Goal: Contribute content

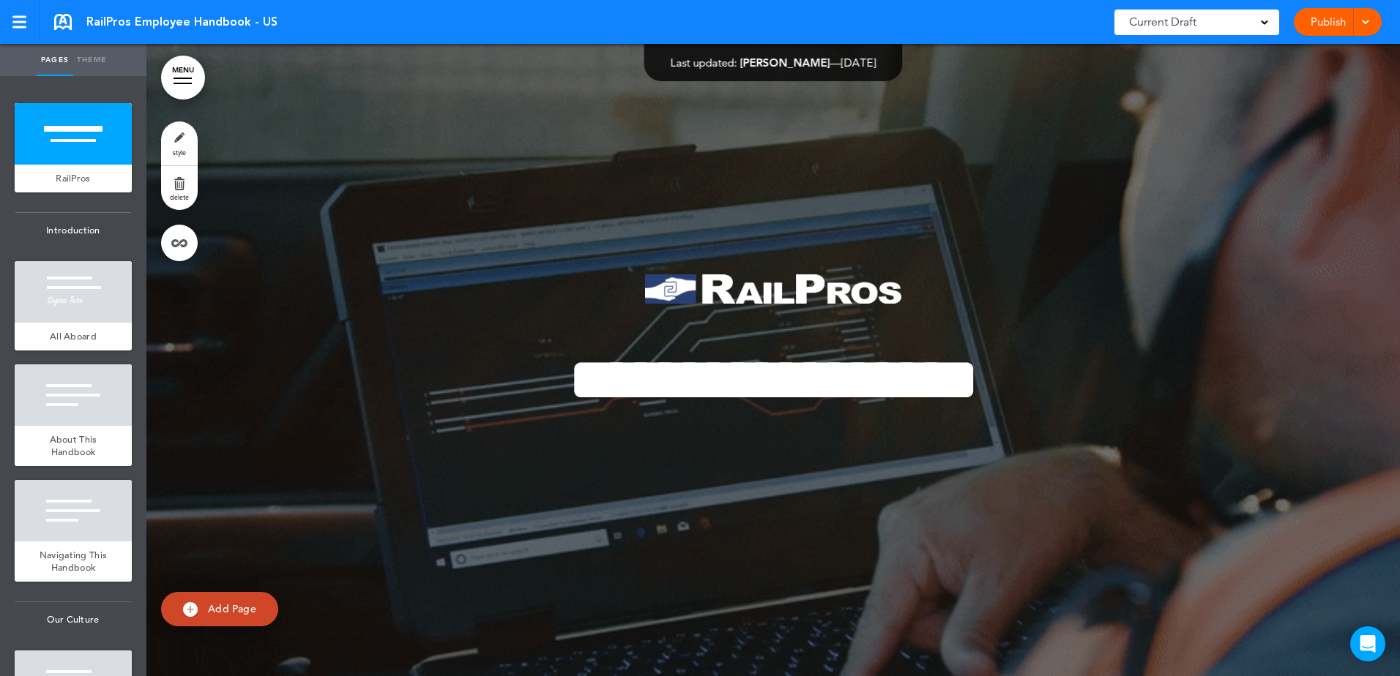
click at [1332, 22] on link "Publish" at bounding box center [1328, 22] width 46 height 28
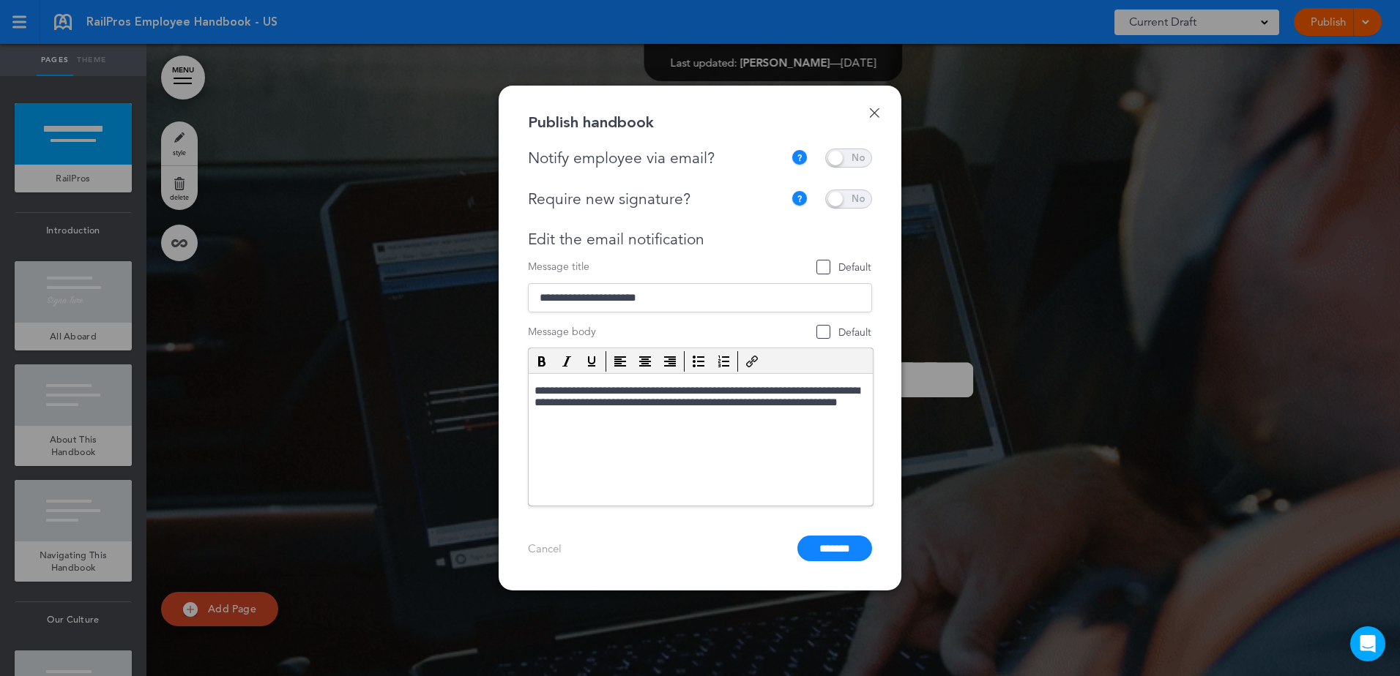
click at [875, 111] on link "Done" at bounding box center [874, 113] width 10 height 10
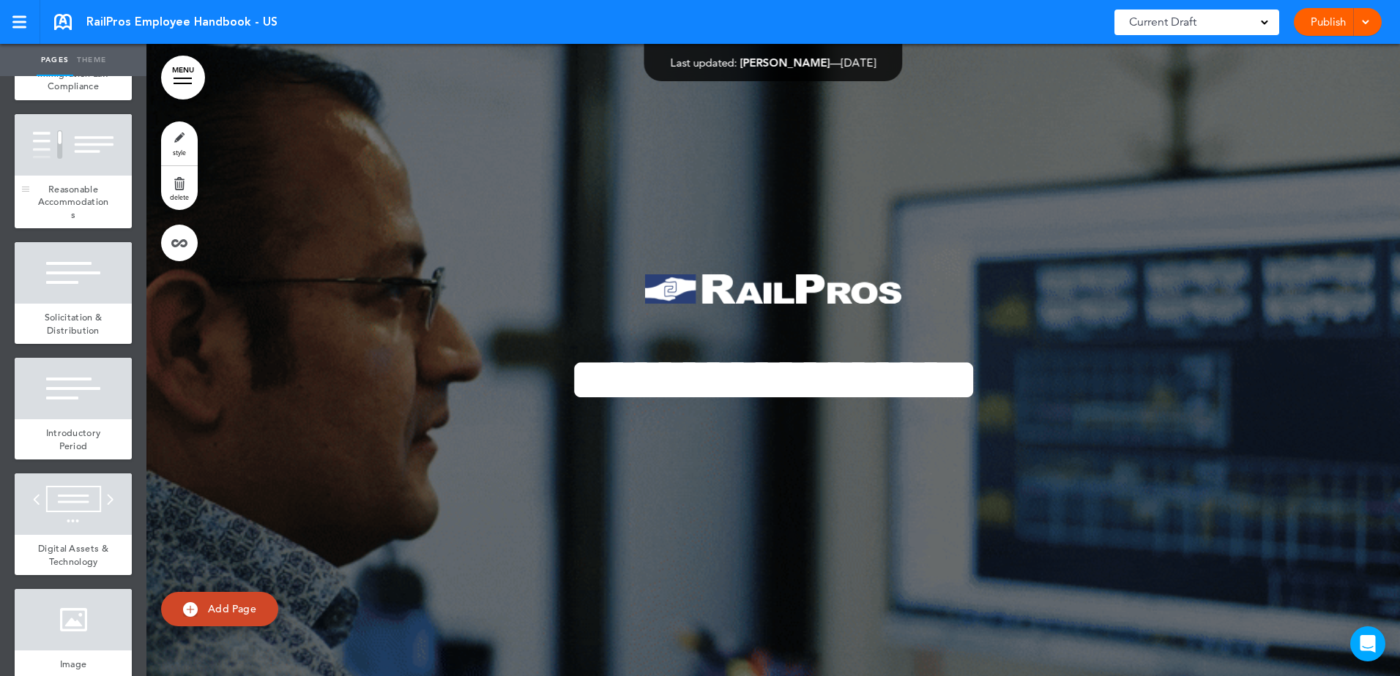
scroll to position [7278, 0]
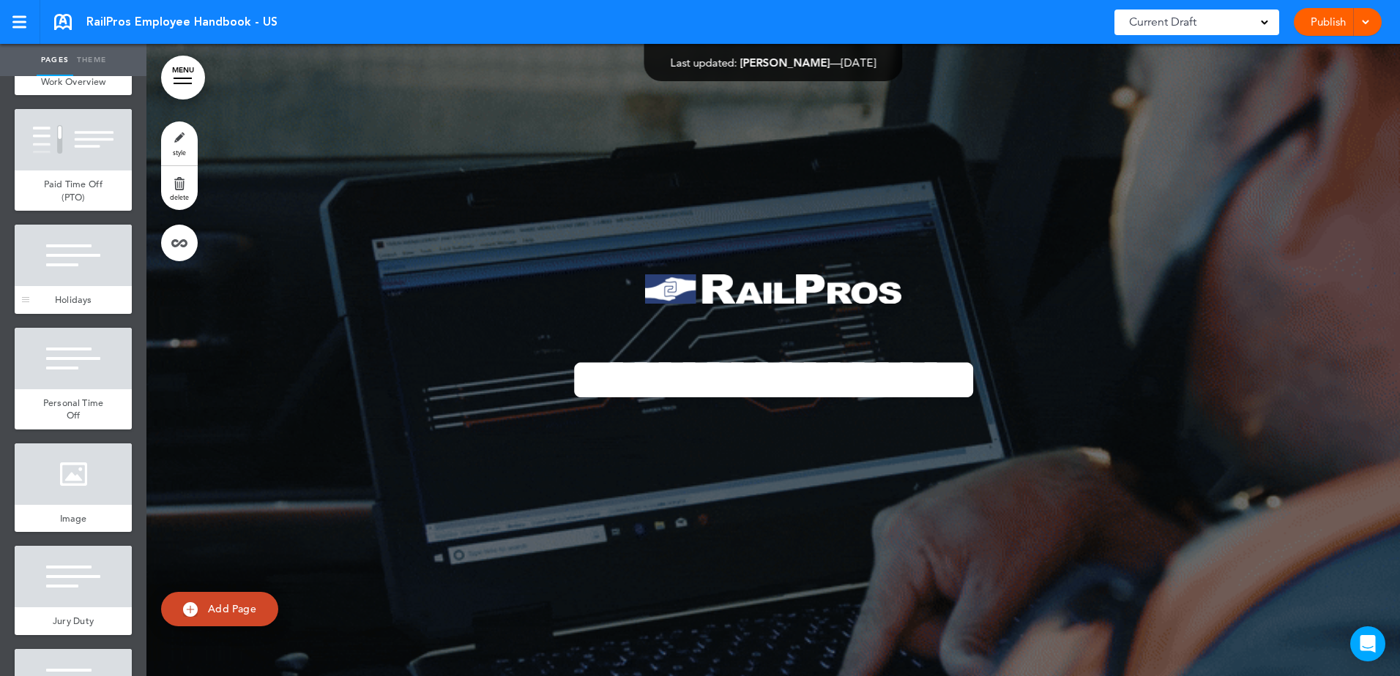
click at [40, 286] on div at bounding box center [73, 255] width 117 height 61
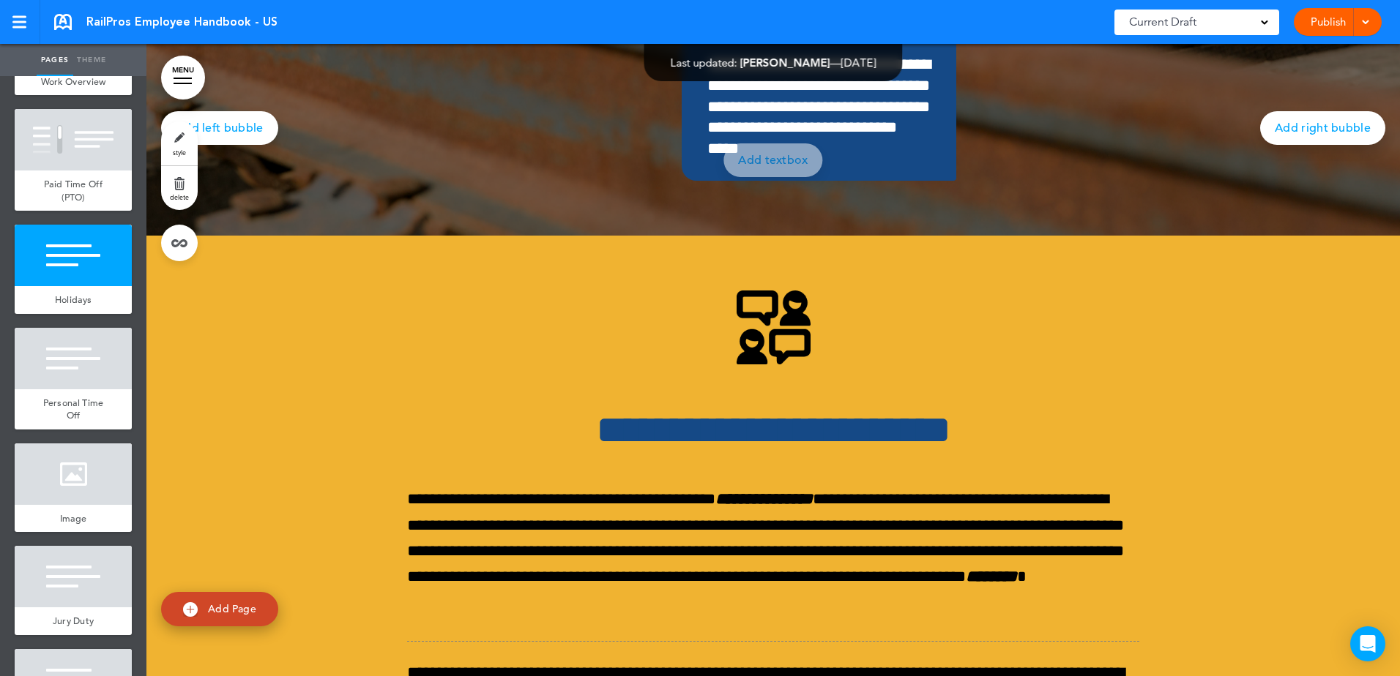
scroll to position [46014, 0]
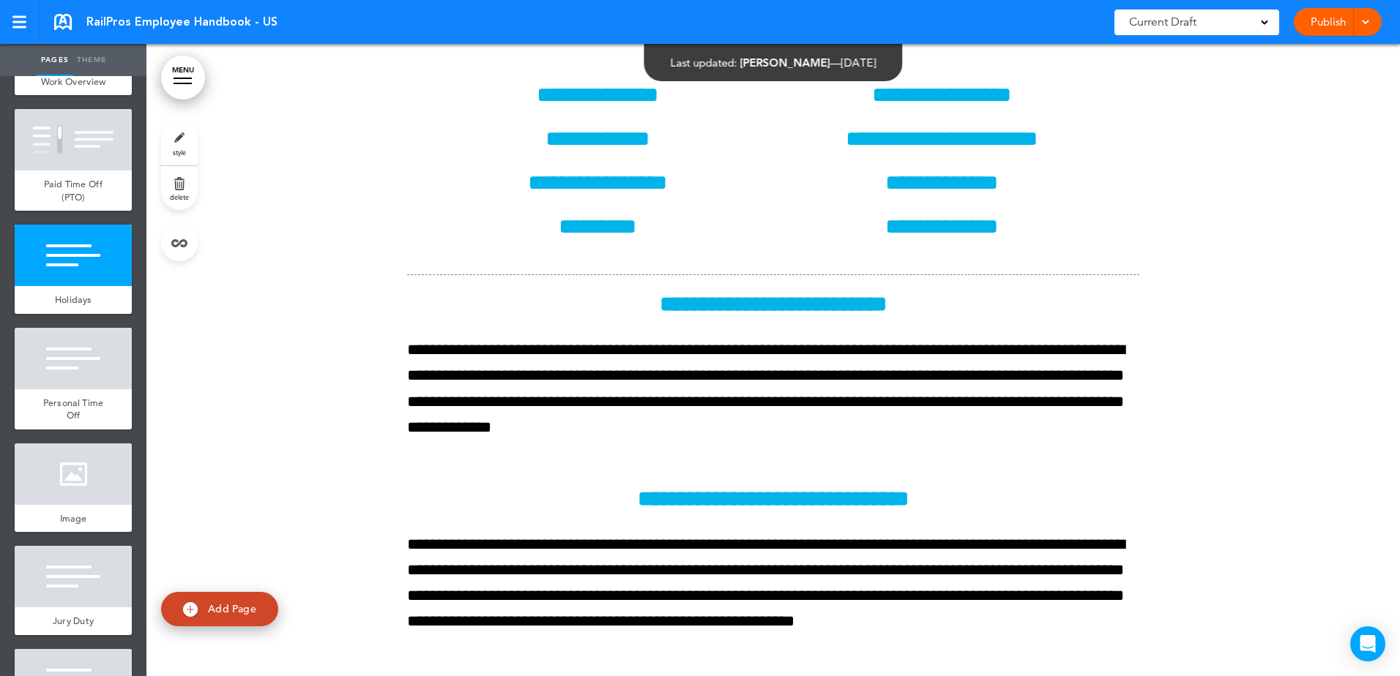
click at [259, 354] on div at bounding box center [772, 382] width 1253 height 1065
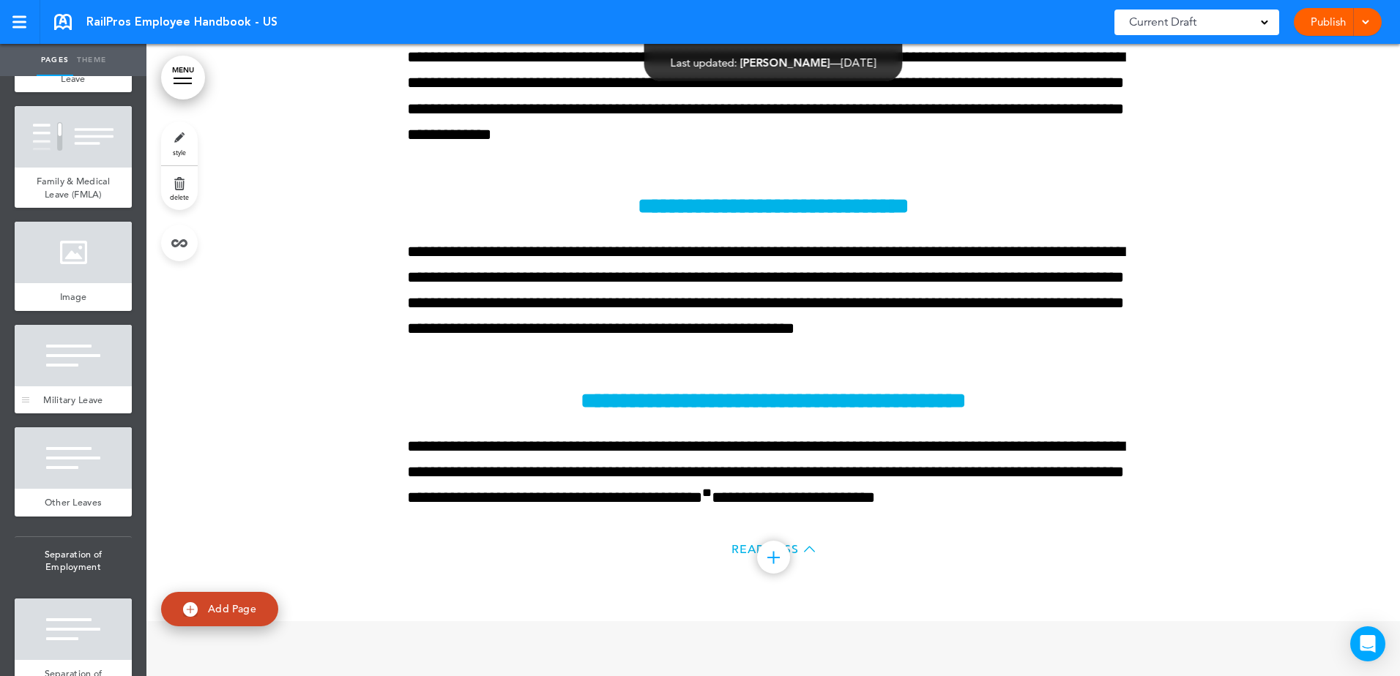
scroll to position [8922, 0]
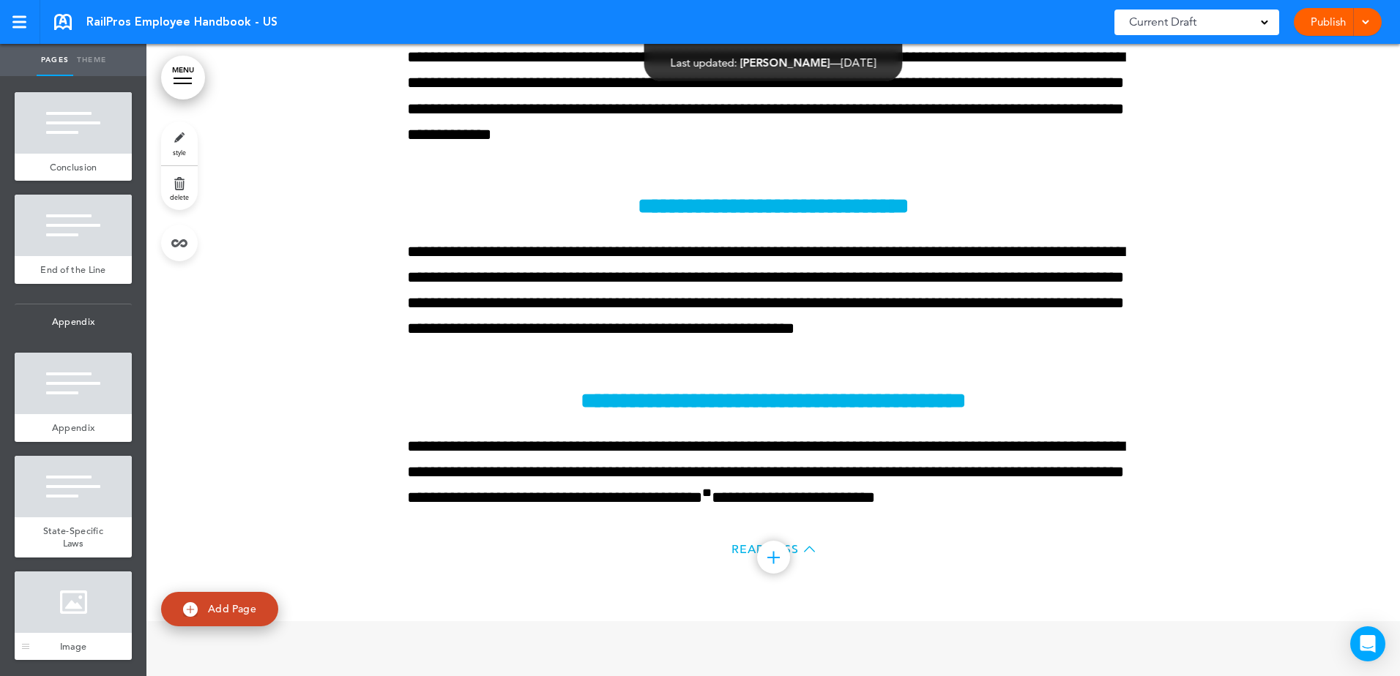
click at [82, 619] on div at bounding box center [73, 602] width 117 height 61
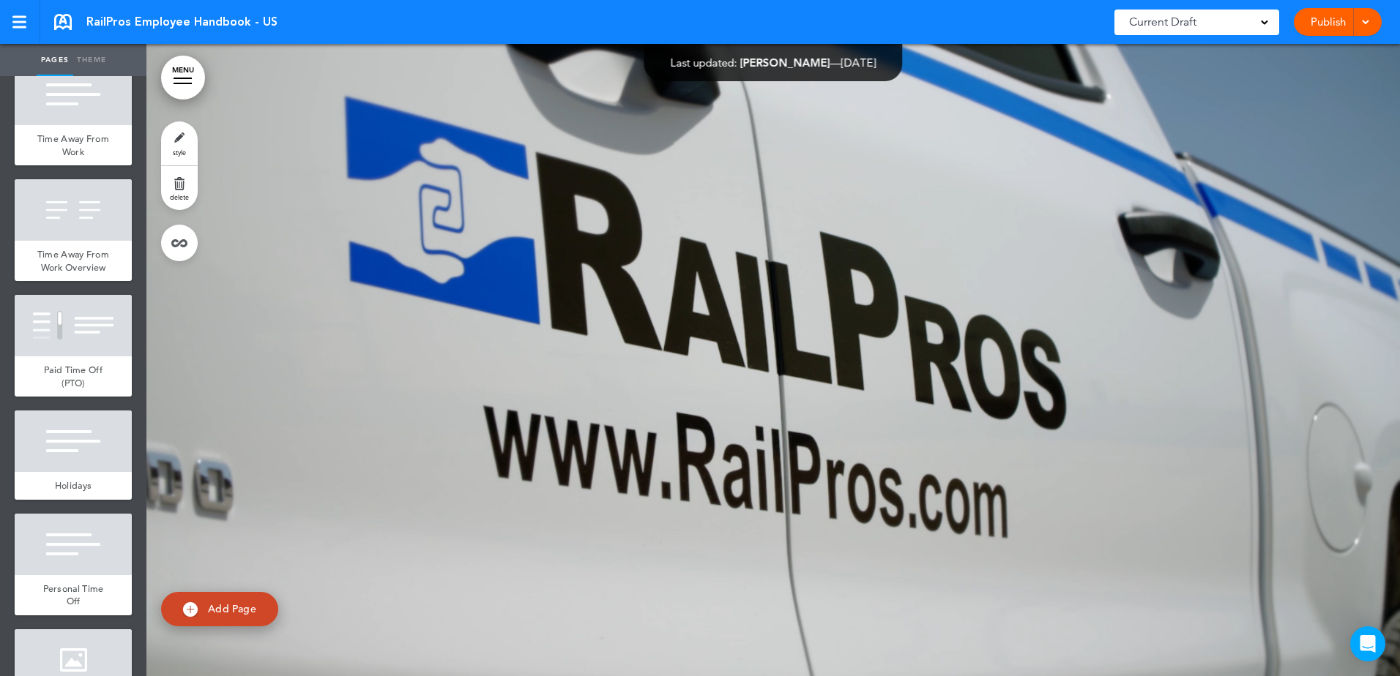
scroll to position [2088, 0]
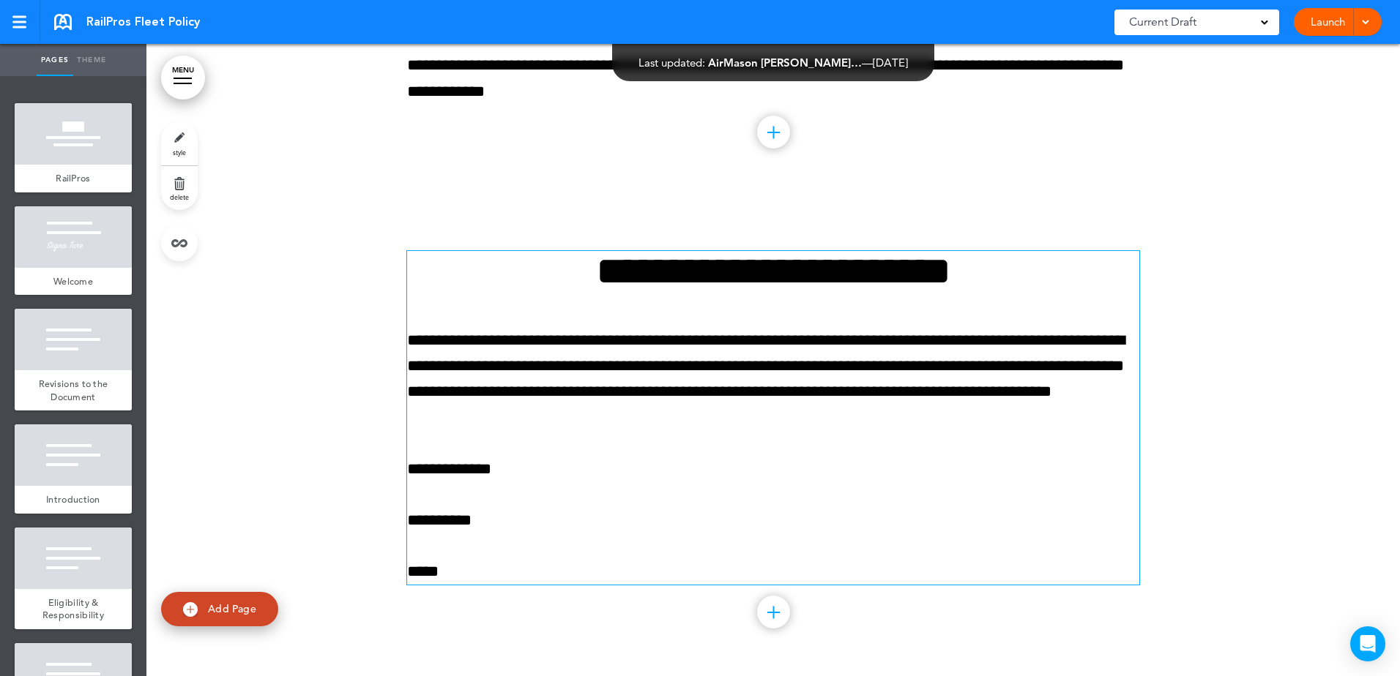
scroll to position [18761, 0]
click at [529, 318] on div "**********" at bounding box center [773, 418] width 732 height 334
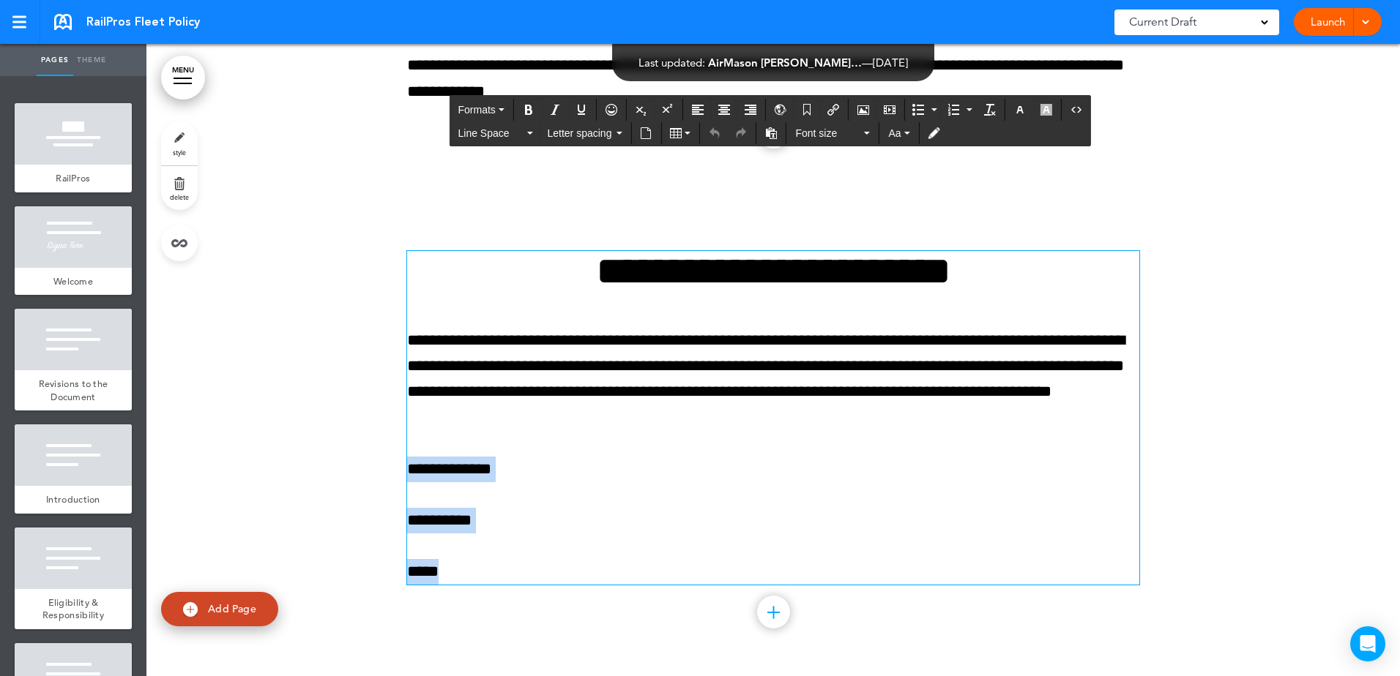
drag, startPoint x: 488, startPoint y: 575, endPoint x: 386, endPoint y: 458, distance: 155.6
click at [386, 458] on div "**********" at bounding box center [772, 436] width 1253 height 480
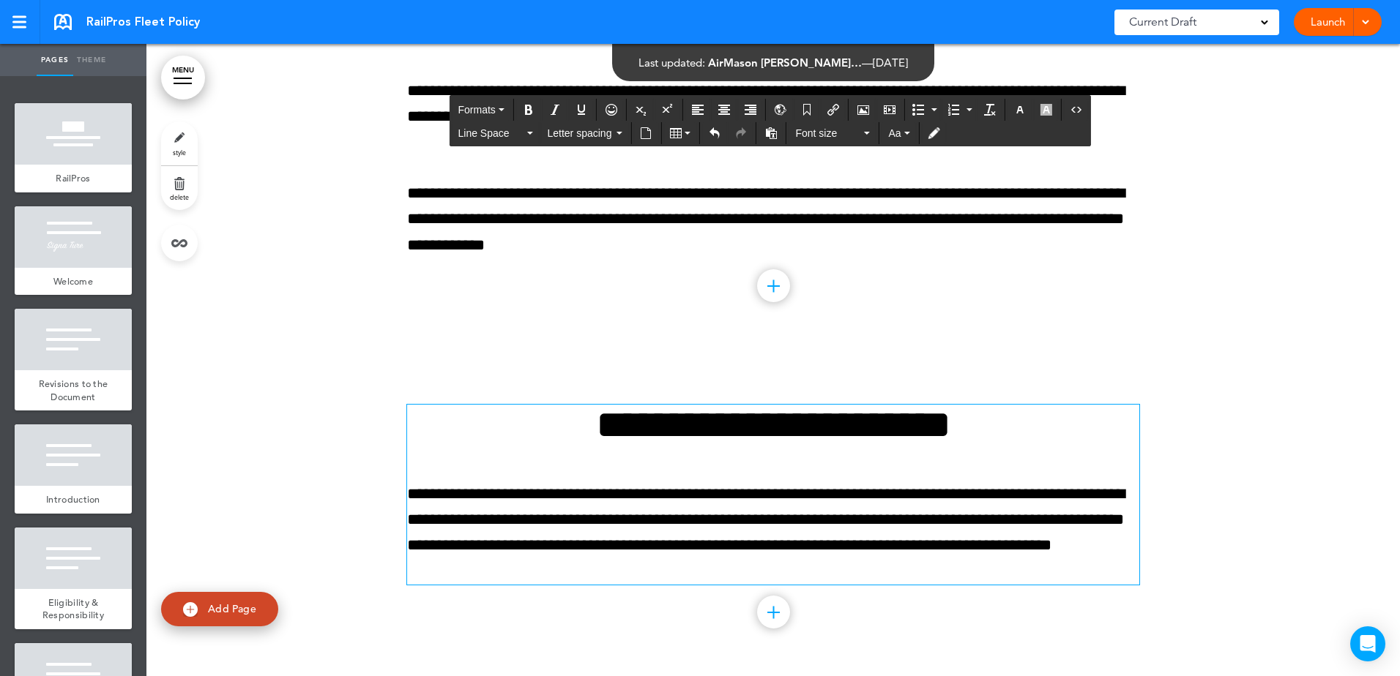
scroll to position [18607, 0]
click at [1319, 457] on div at bounding box center [772, 513] width 1253 height 326
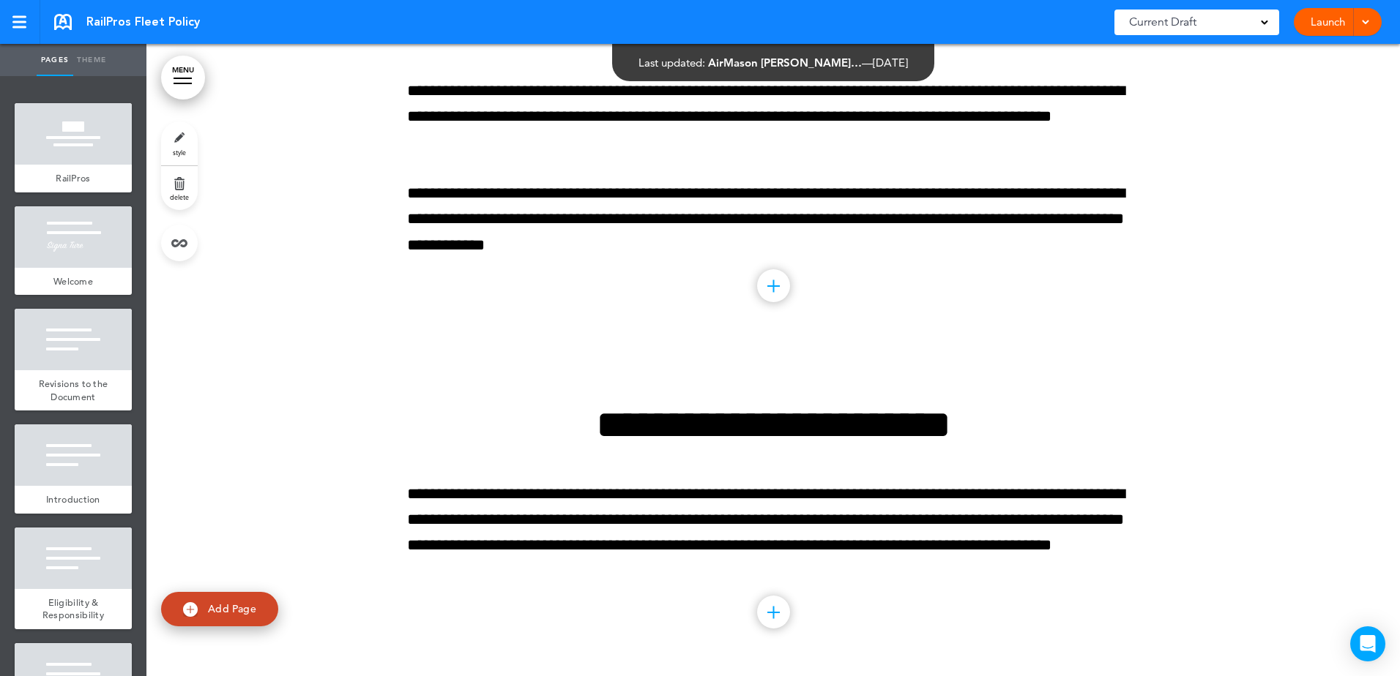
click at [1289, 243] on div at bounding box center [772, 96] width 1253 height 507
click at [185, 85] on link "MENU" at bounding box center [183, 78] width 44 height 44
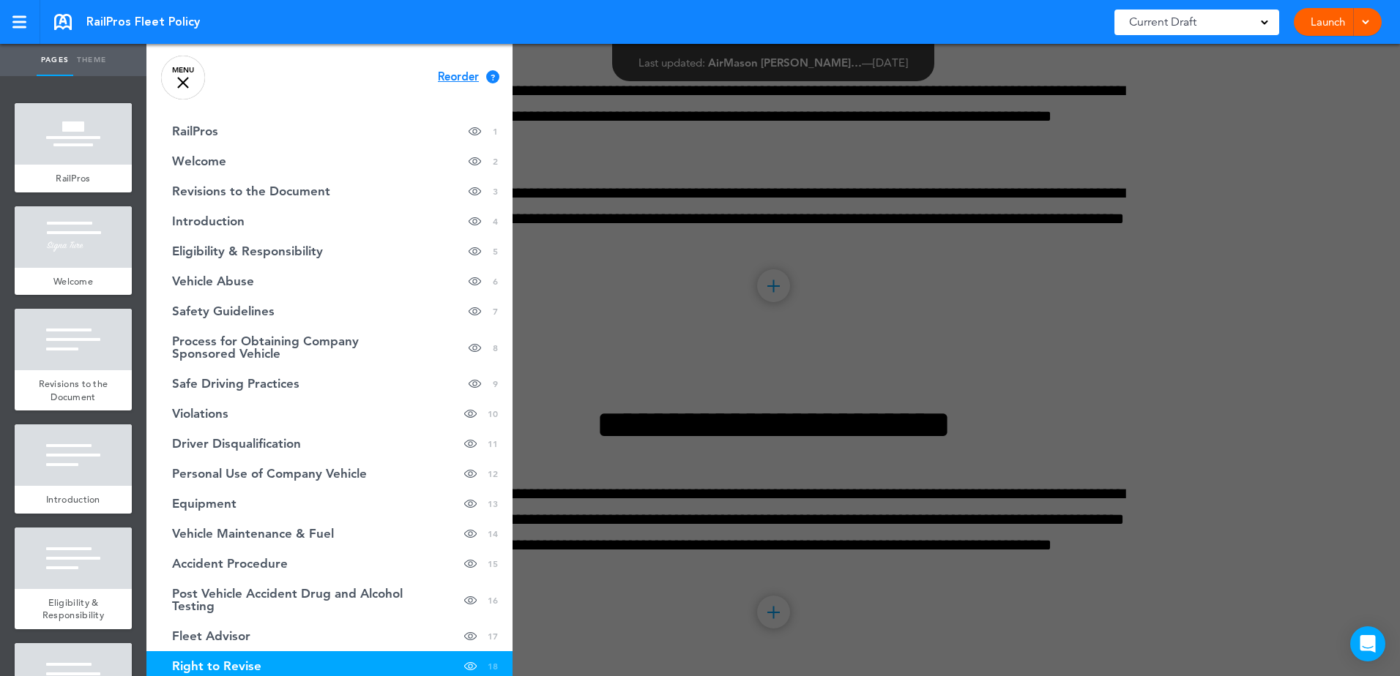
scroll to position [0, 0]
click at [179, 76] on link "MENU" at bounding box center [183, 78] width 44 height 44
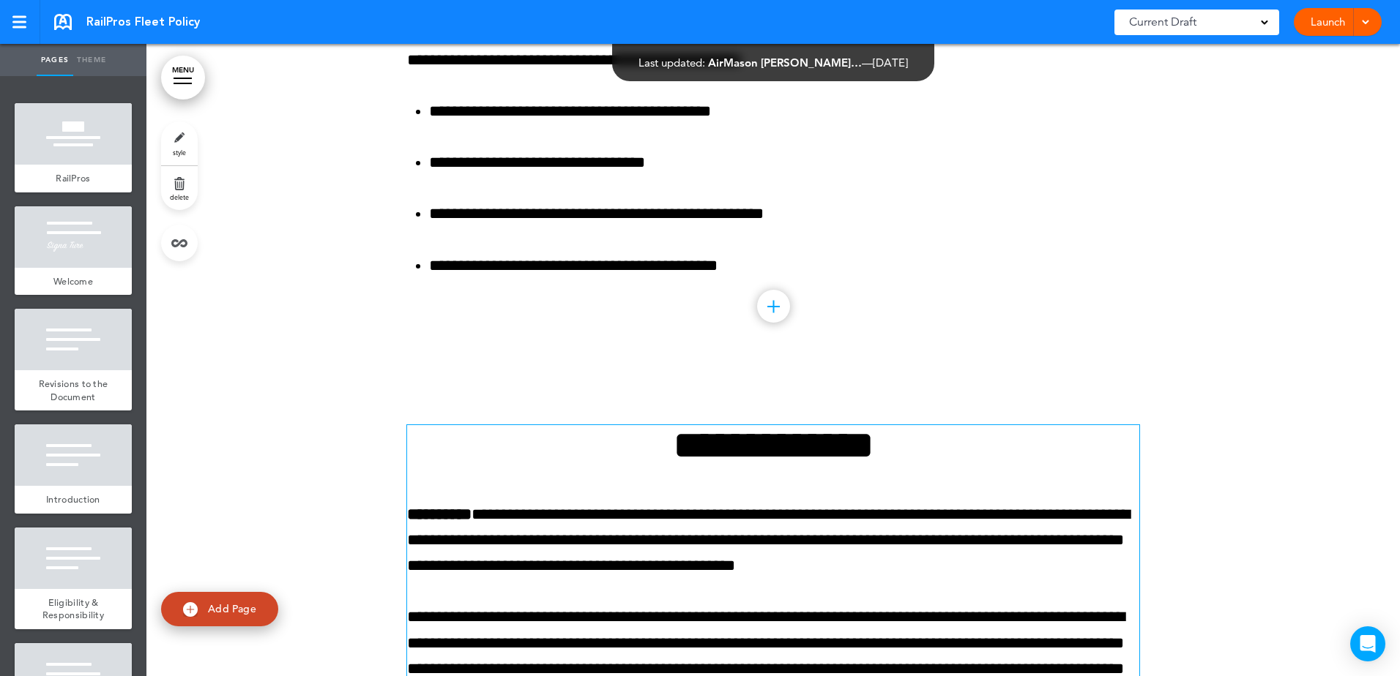
scroll to position [17436, 0]
